Goal: Task Accomplishment & Management: Manage account settings

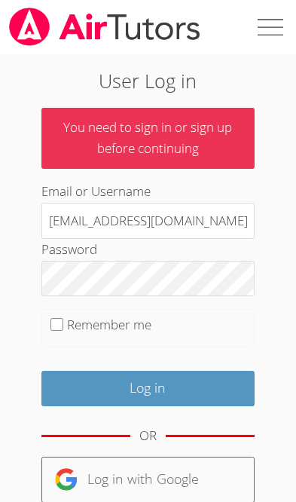
type input "raupton593@gmail.com"
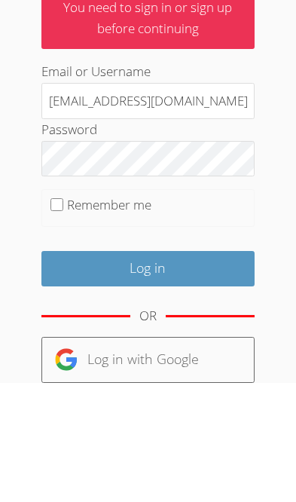
click at [160, 371] on input "Log in" at bounding box center [147, 388] width 213 height 35
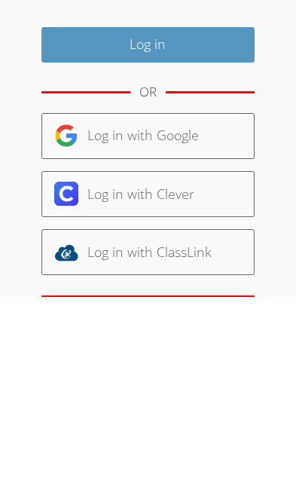
scroll to position [120, 0]
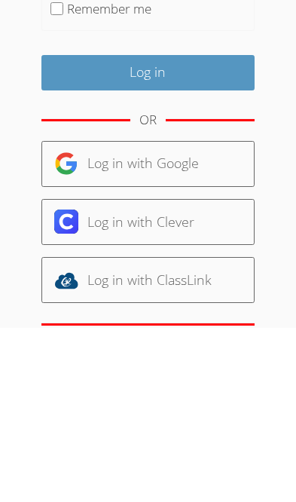
click at [164, 229] on input "Log in" at bounding box center [147, 246] width 213 height 35
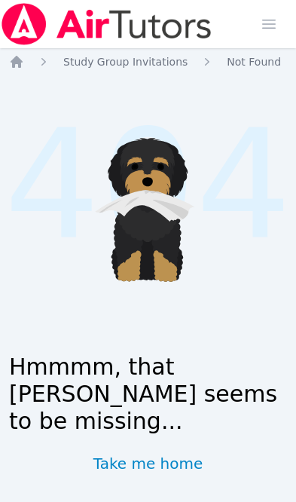
click at [154, 461] on link "Take me home" at bounding box center [148, 463] width 110 height 21
